Goal: Task Accomplishment & Management: Manage account settings

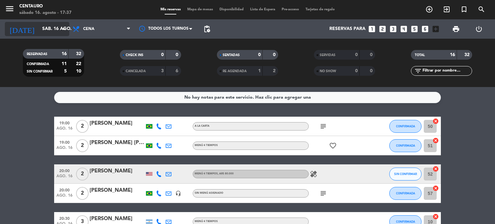
click at [39, 27] on input "sáb. 16 ago." at bounding box center [69, 29] width 61 height 12
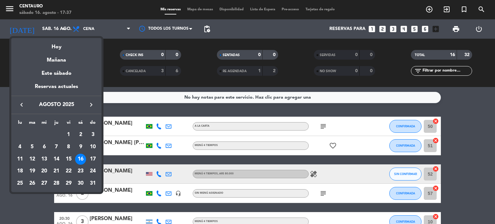
click at [93, 104] on icon "keyboard_arrow_right" at bounding box center [91, 105] width 8 height 8
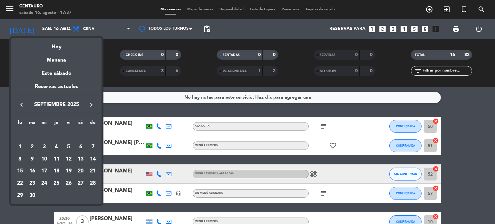
click at [110, 77] on div at bounding box center [247, 112] width 495 height 224
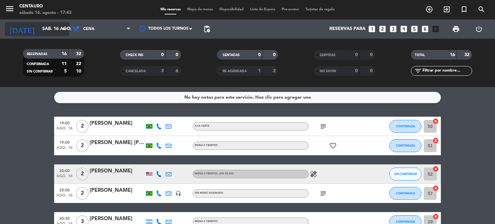
click at [61, 29] on icon "arrow_drop_down" at bounding box center [64, 29] width 8 height 8
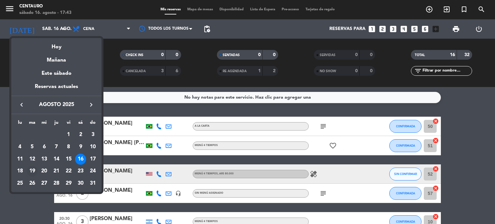
click at [36, 171] on div "19" at bounding box center [32, 171] width 11 height 11
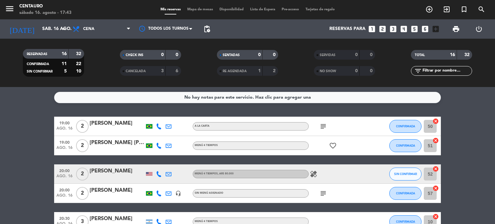
type input "[DATE] ago."
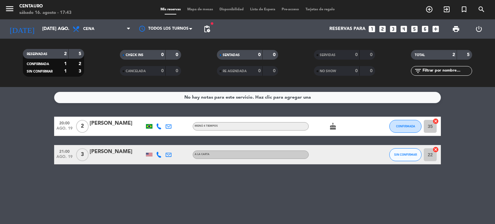
click at [157, 125] on icon at bounding box center [159, 126] width 6 height 6
click at [161, 153] on icon at bounding box center [159, 155] width 6 height 6
click at [155, 144] on span "Copiar" at bounding box center [155, 143] width 14 height 7
click at [159, 128] on icon at bounding box center [159, 126] width 6 height 6
click at [153, 115] on span "Copiar" at bounding box center [153, 115] width 14 height 7
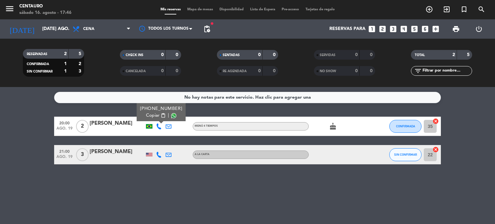
click at [153, 115] on span "Copiar" at bounding box center [153, 115] width 14 height 7
click at [153, 117] on span "Copiar" at bounding box center [153, 115] width 14 height 7
click at [170, 127] on icon at bounding box center [169, 126] width 6 height 6
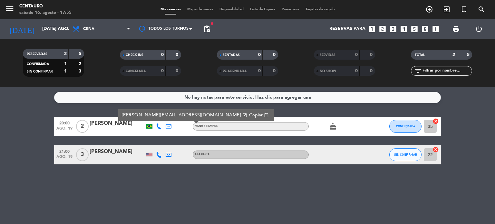
click at [249, 114] on span "Copiar" at bounding box center [256, 115] width 14 height 7
click at [48, 28] on input "[DATE] ago." at bounding box center [69, 29] width 61 height 12
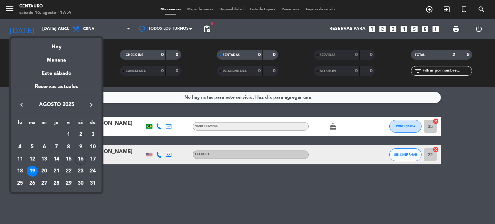
click at [340, 176] on div at bounding box center [247, 112] width 495 height 224
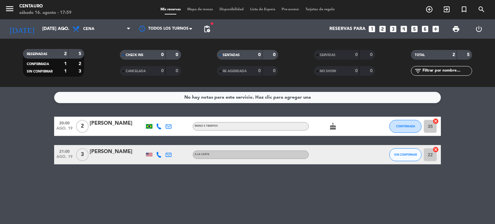
click at [157, 124] on icon at bounding box center [159, 126] width 6 height 6
click at [155, 114] on span "Copiar" at bounding box center [153, 115] width 14 height 7
click at [406, 124] on span "CONFIRMADA" at bounding box center [405, 126] width 19 height 4
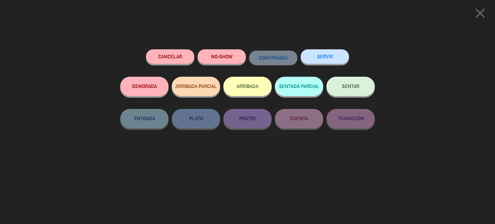
click at [183, 59] on button "Cancelar" at bounding box center [170, 56] width 48 height 14
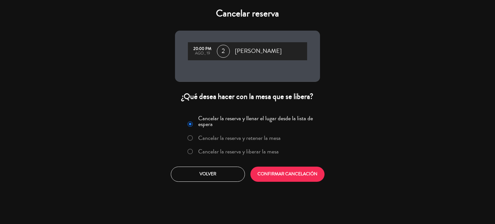
click at [198, 152] on label "Cancelar la reserva y liberar la mesa" at bounding box center [238, 151] width 81 height 6
click at [283, 180] on button "CONFIRMAR CANCELACIÓN" at bounding box center [287, 174] width 74 height 15
